Goal: Navigation & Orientation: Find specific page/section

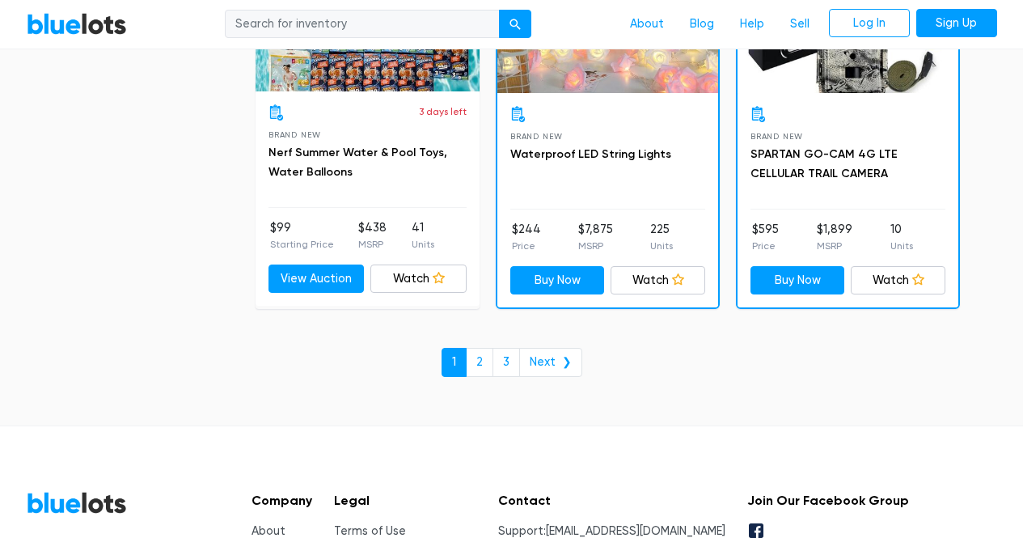
scroll to position [7191, 0]
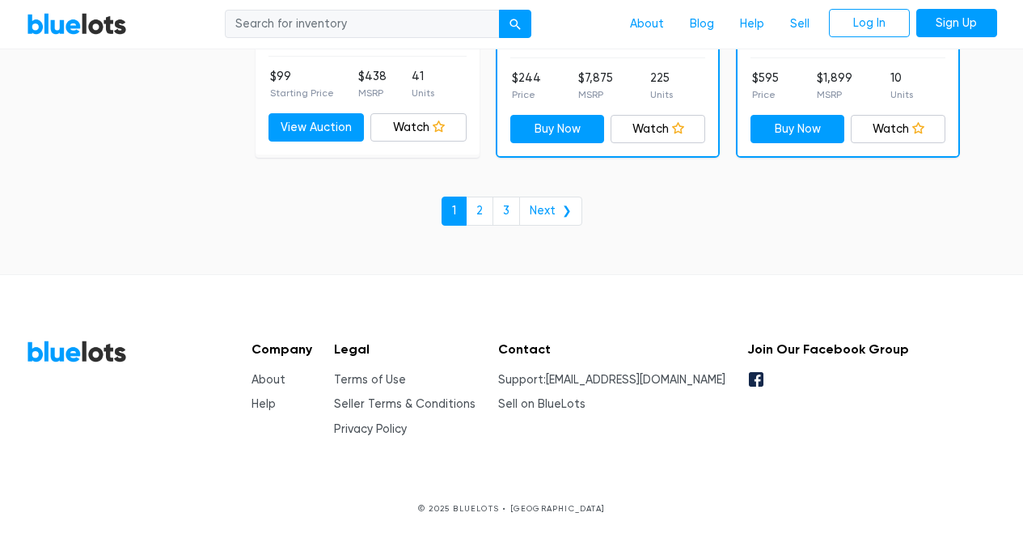
click at [602, 410] on li "Sell on BlueLots" at bounding box center [611, 404] width 227 height 18
click at [586, 400] on link "Sell on BlueLots" at bounding box center [541, 404] width 87 height 14
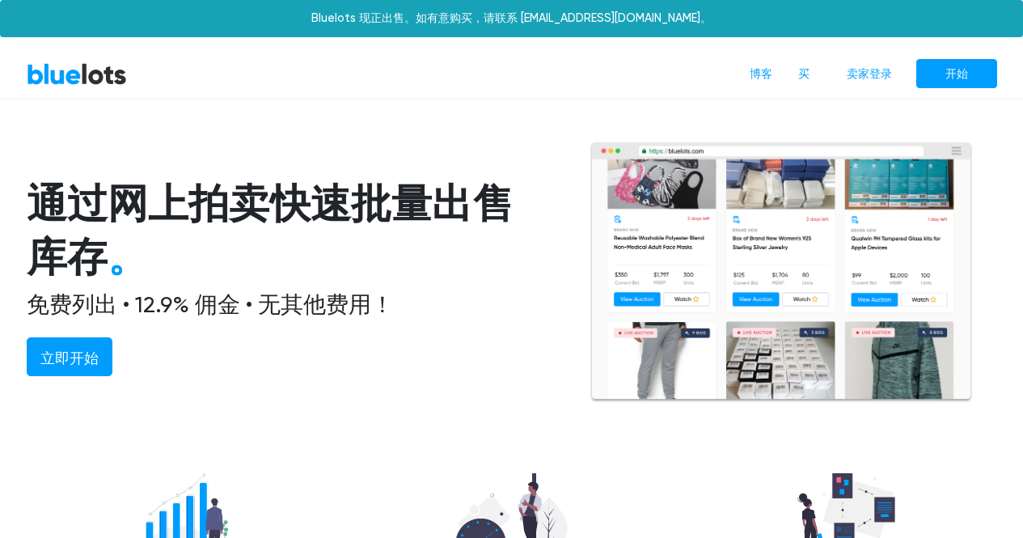
click at [79, 79] on link "BlueLots" at bounding box center [77, 73] width 100 height 23
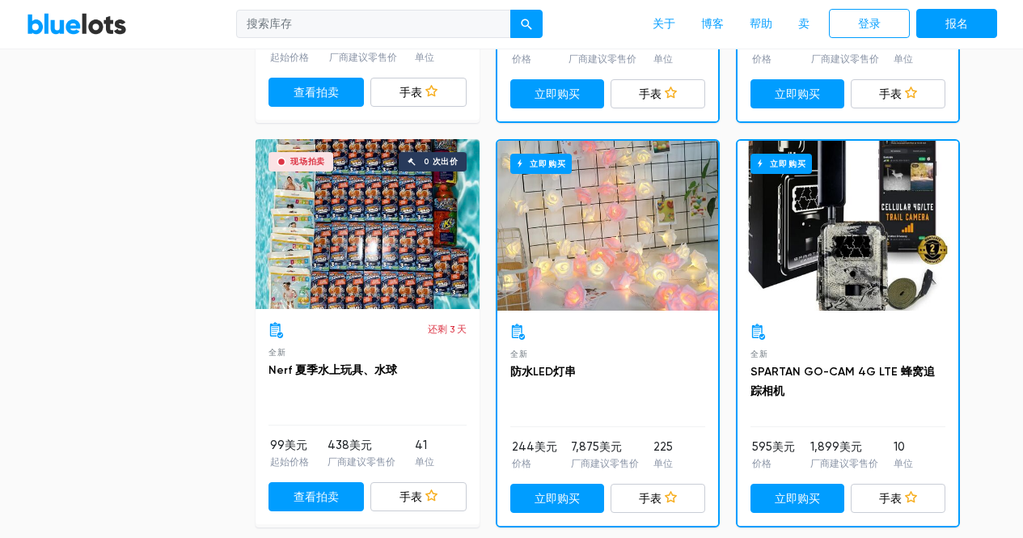
scroll to position [7036, 0]
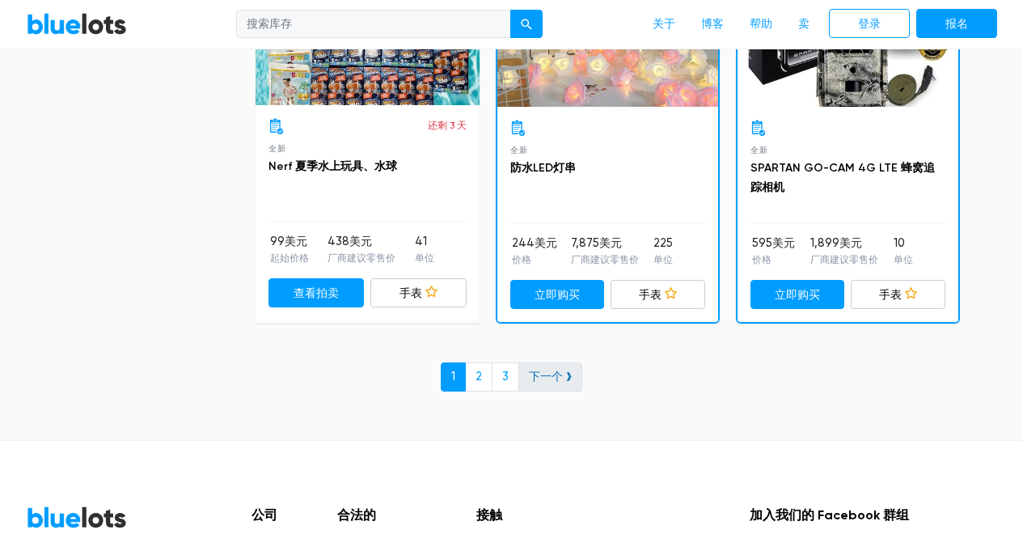
click at [556, 383] on font "下一个 ❯" at bounding box center [550, 377] width 43 height 14
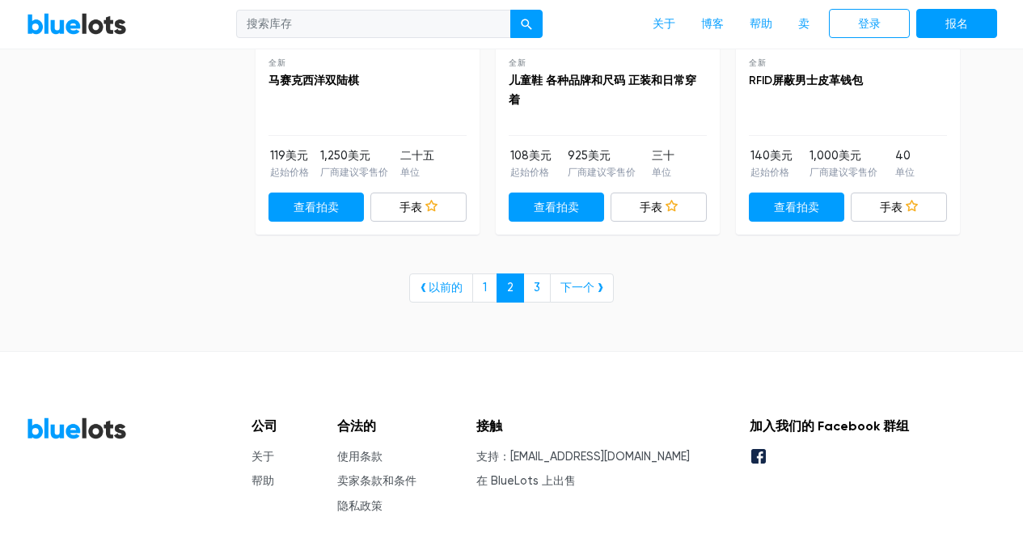
scroll to position [6837, 0]
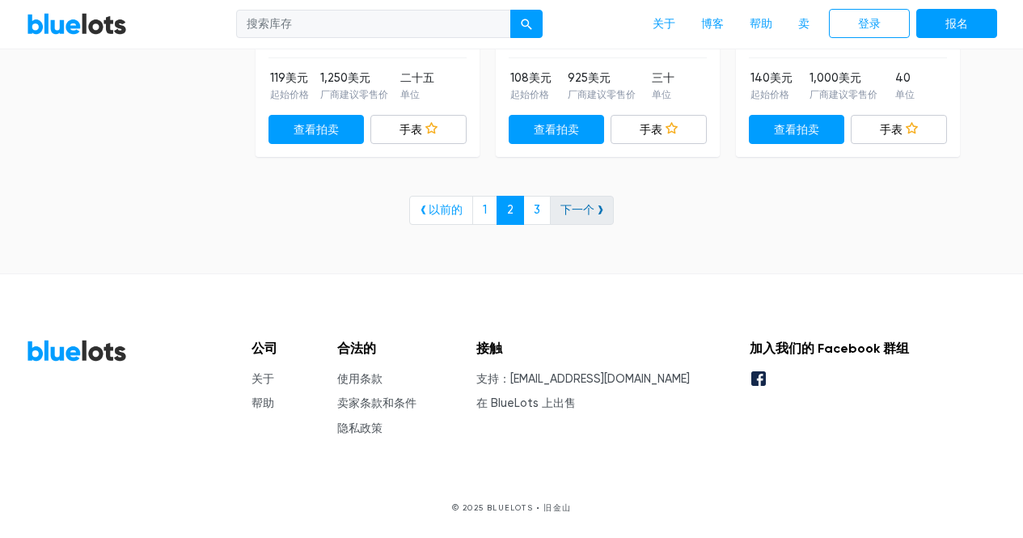
click at [574, 213] on font "下一个 ❯" at bounding box center [581, 210] width 43 height 14
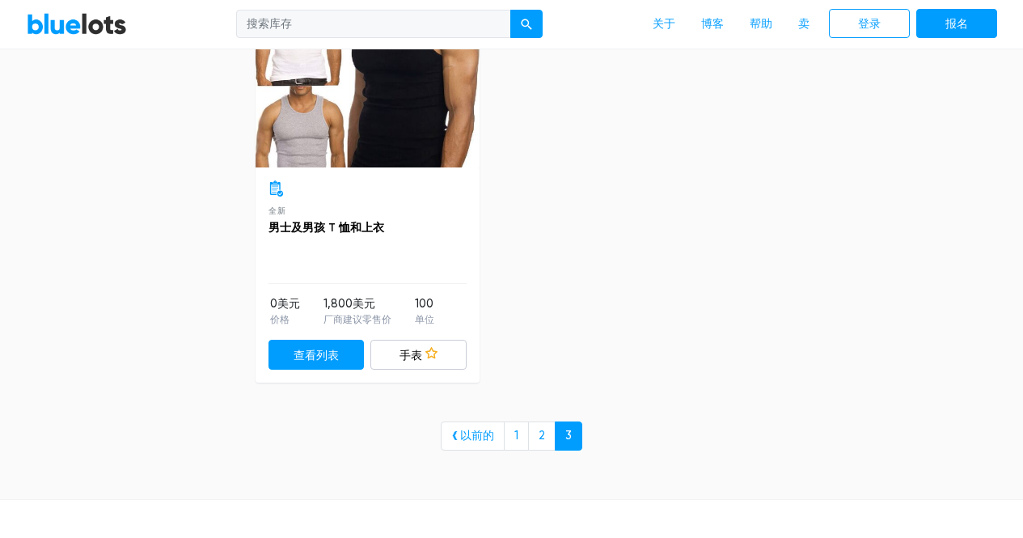
scroll to position [1051, 0]
